Goal: Information Seeking & Learning: Learn about a topic

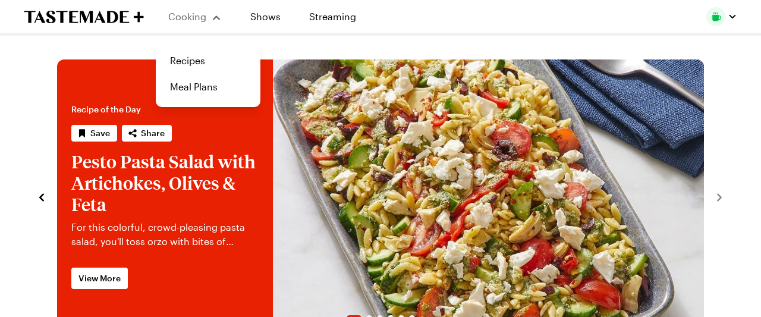
click at [178, 10] on div "Cooking" at bounding box center [195, 17] width 54 height 14
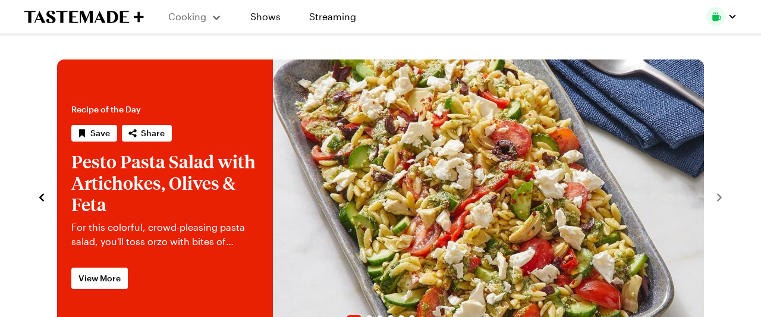
click at [193, 11] on span "Cooking" at bounding box center [187, 16] width 38 height 11
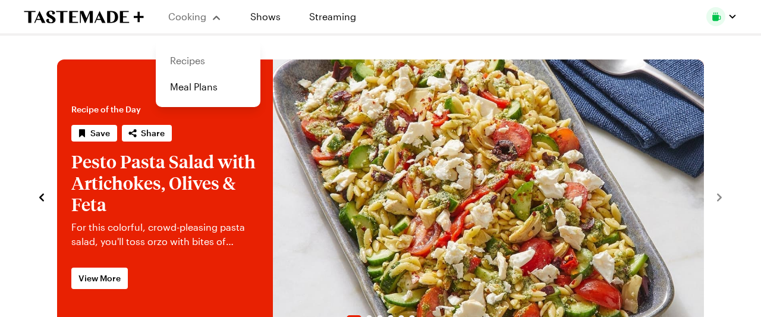
click at [197, 56] on link "Recipes" at bounding box center [208, 61] width 90 height 26
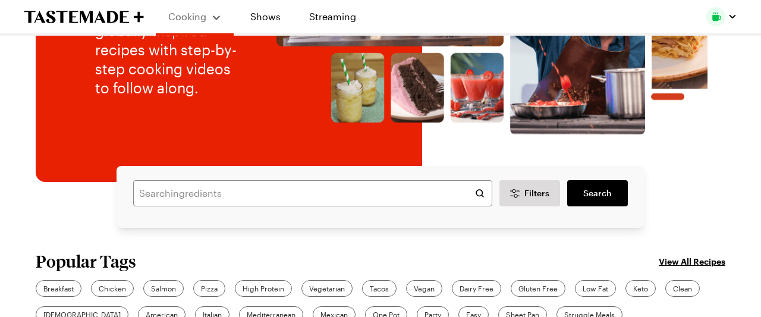
scroll to position [186, 0]
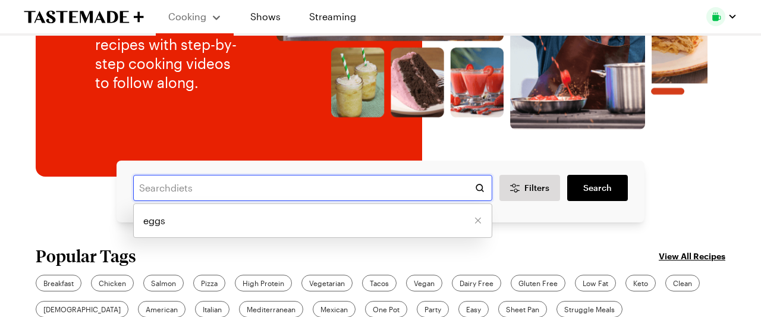
click at [164, 186] on input "text" at bounding box center [312, 188] width 359 height 26
type input "meat"
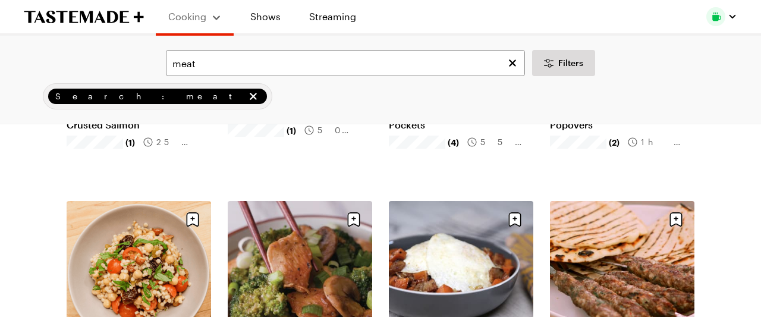
scroll to position [1326, 0]
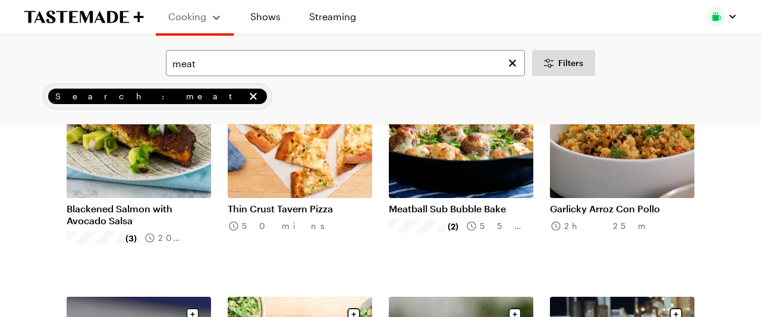
scroll to position [90, 0]
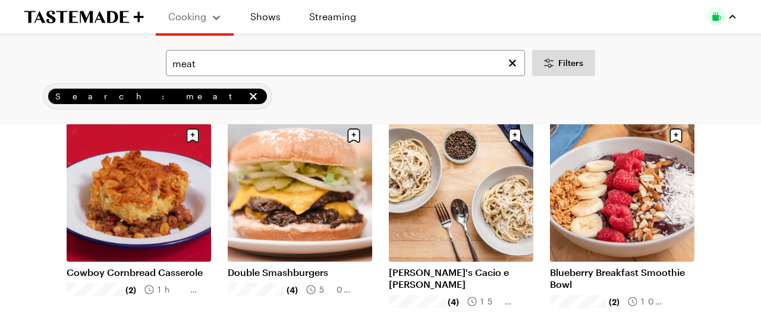
click at [733, 15] on div "button" at bounding box center [733, 17] width 10 height 10
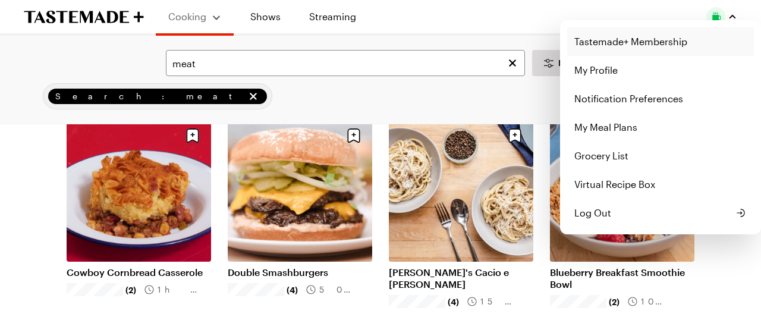
click at [648, 48] on link "Tastemade+ Membership" at bounding box center [660, 41] width 187 height 29
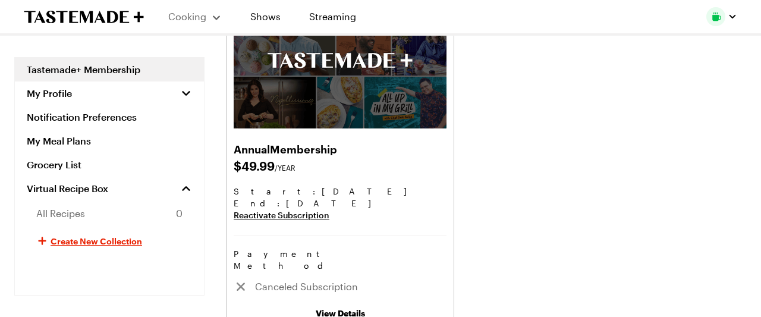
scroll to position [186, 0]
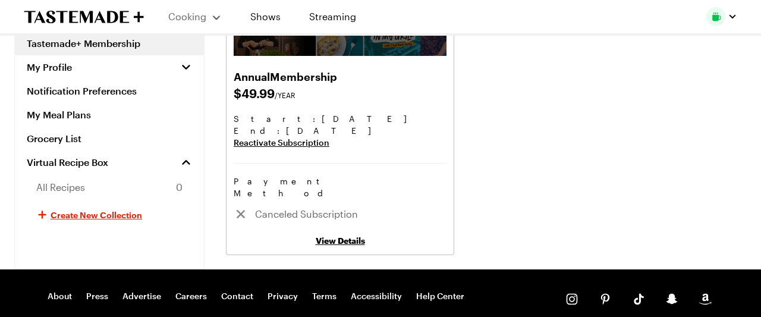
click at [241, 210] on icon at bounding box center [241, 214] width 8 height 8
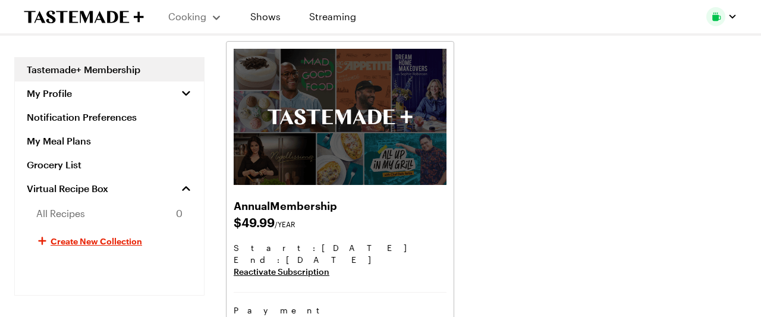
scroll to position [0, 0]
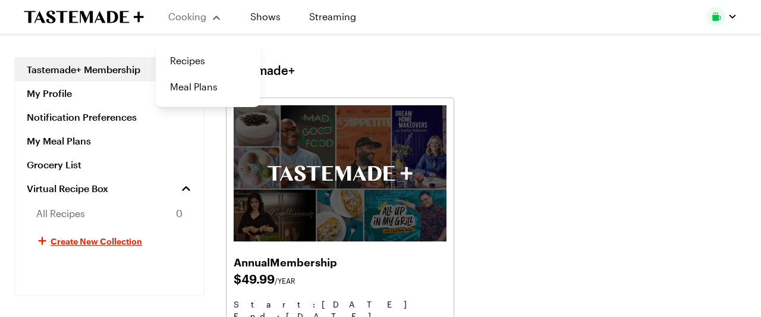
click at [210, 22] on div "Cooking" at bounding box center [195, 17] width 54 height 14
click at [186, 59] on link "Recipes" at bounding box center [208, 61] width 90 height 26
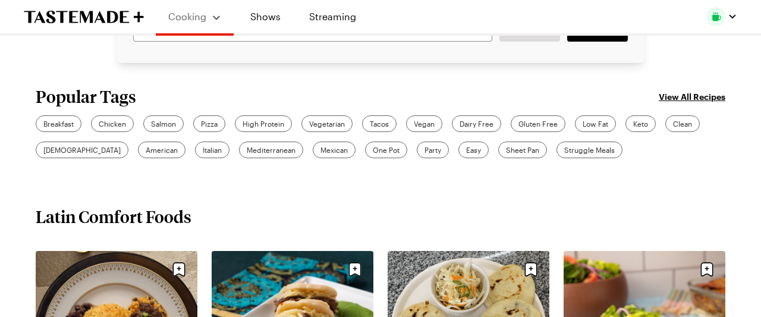
scroll to position [371, 0]
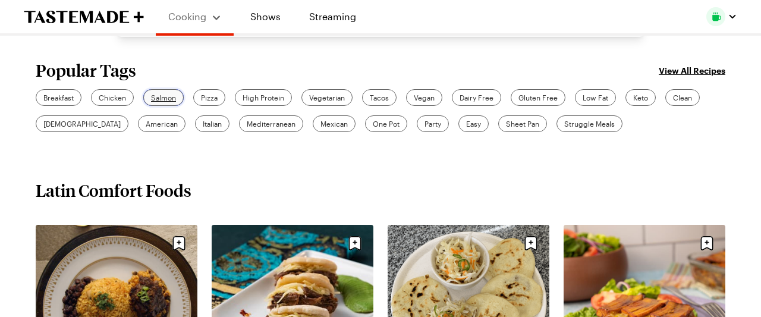
click at [167, 102] on span "Salmon" at bounding box center [163, 97] width 25 height 11
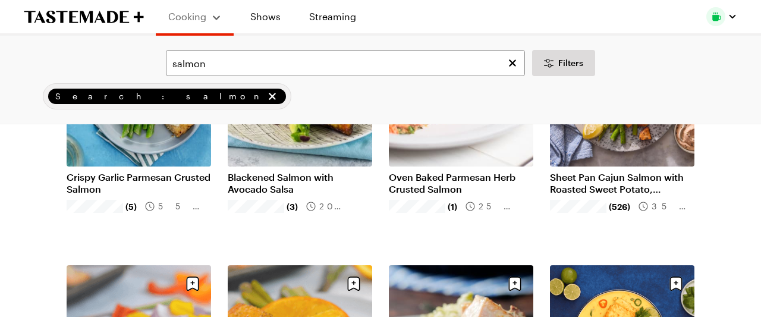
scroll to position [371, 0]
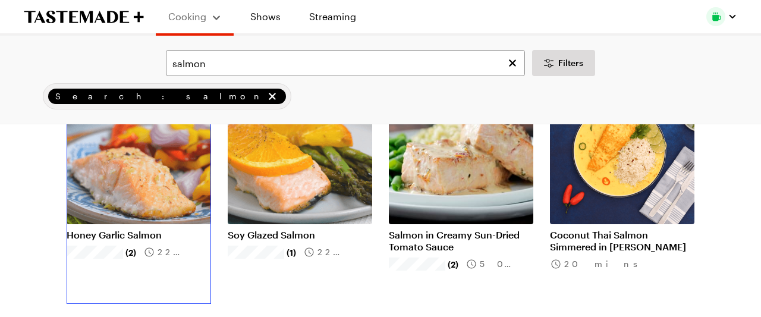
click at [119, 231] on link "Honey Garlic Salmon" at bounding box center [139, 235] width 144 height 12
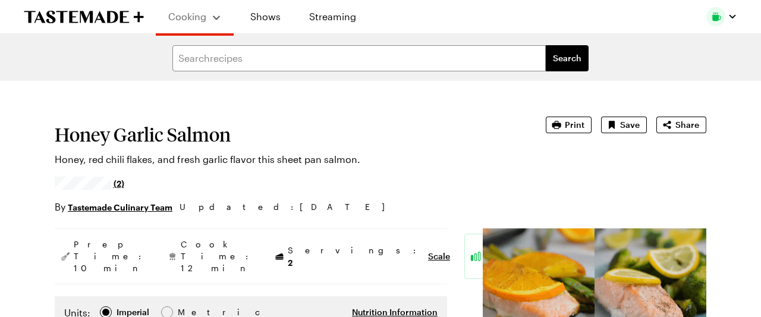
type textarea "x"
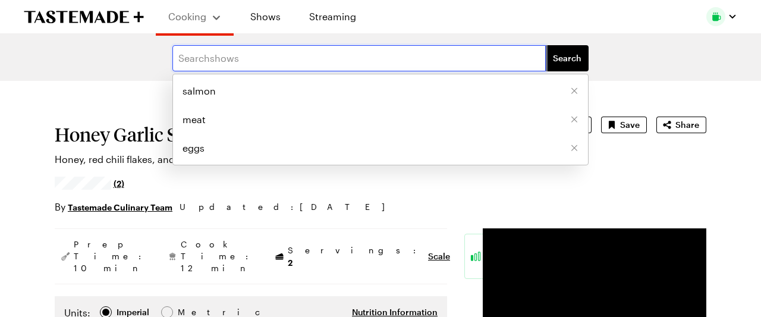
click at [215, 65] on input "text" at bounding box center [358, 58] width 373 height 26
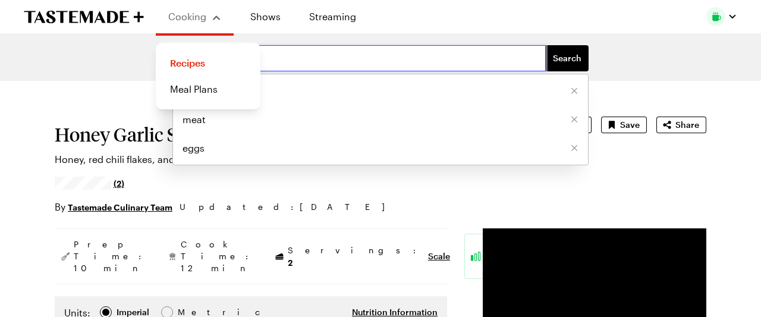
type input "fra"
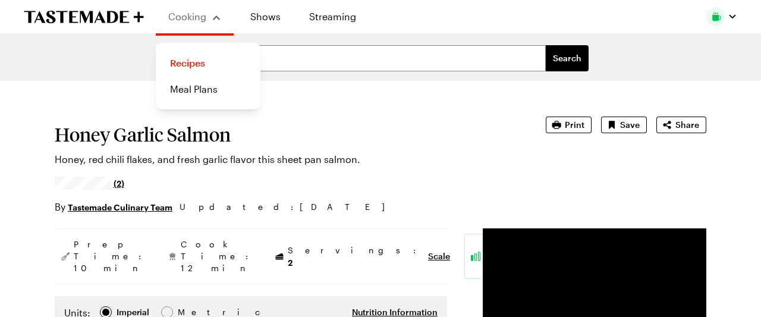
click at [81, 23] on icon "To Tastemade Home Page" at bounding box center [84, 17] width 120 height 14
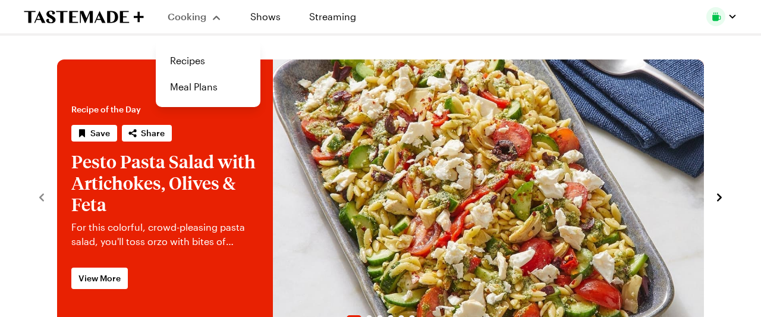
click at [194, 27] on button "Cooking" at bounding box center [195, 16] width 54 height 29
click at [190, 68] on link "Recipes" at bounding box center [208, 61] width 90 height 26
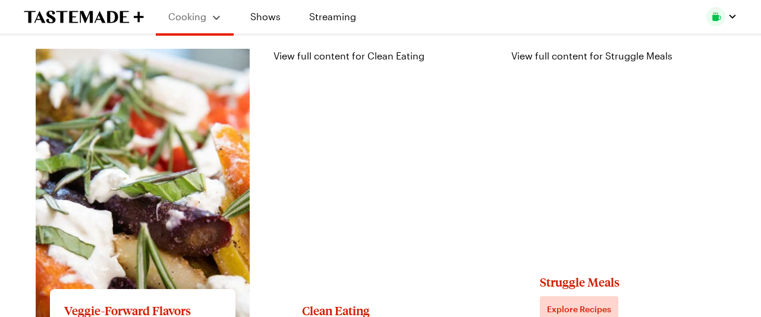
scroll to position [1299, 0]
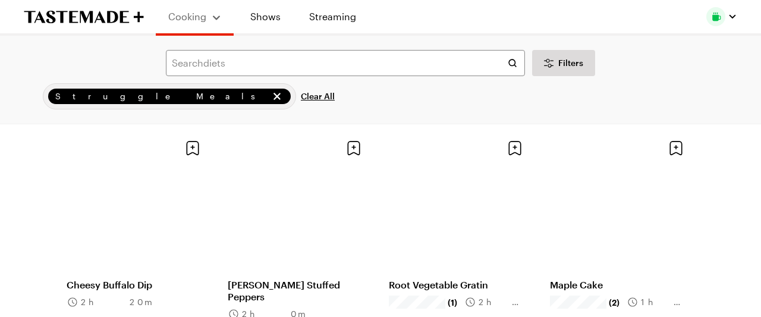
scroll to position [1299, 0]
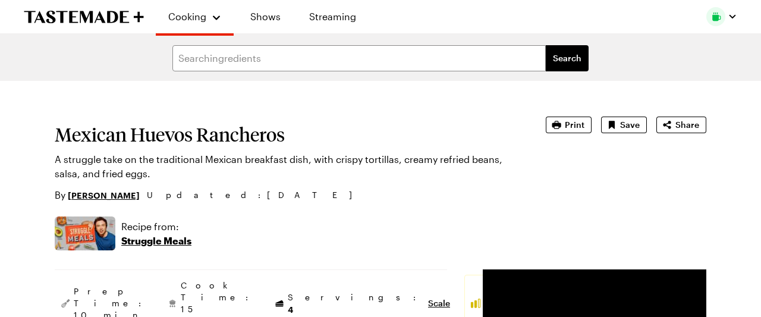
scroll to position [186, 0]
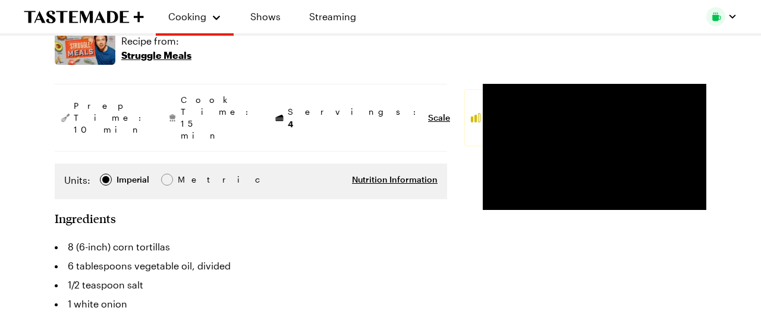
type textarea "x"
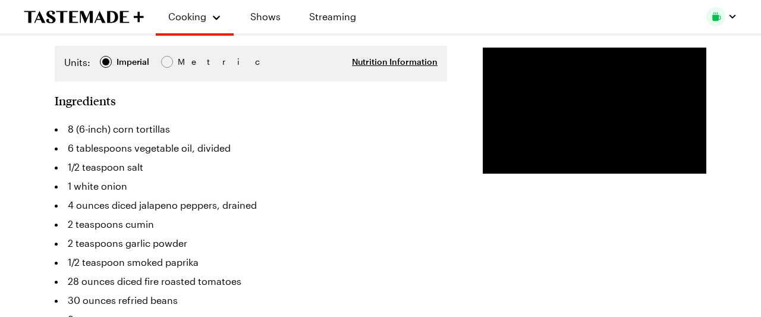
scroll to position [0, 0]
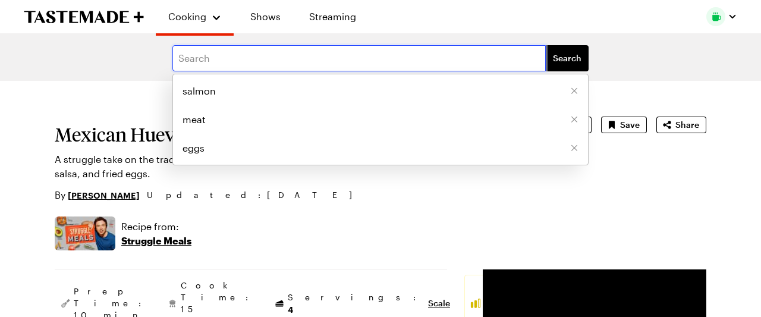
click at [242, 61] on input "text" at bounding box center [358, 58] width 373 height 26
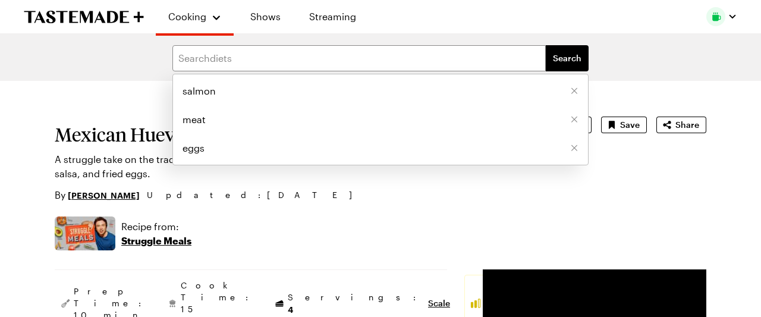
click at [167, 243] on p "Struggle Meals" at bounding box center [156, 241] width 70 height 14
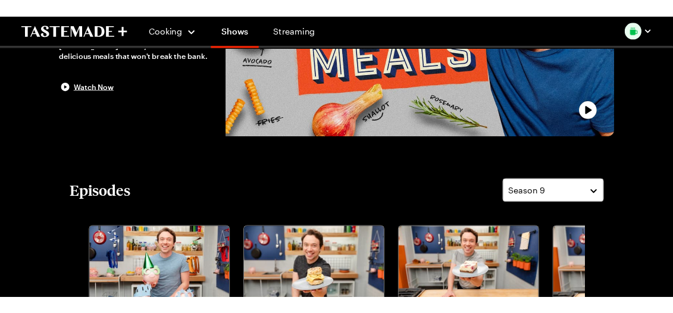
scroll to position [371, 0]
